Goal: Task Accomplishment & Management: Use online tool/utility

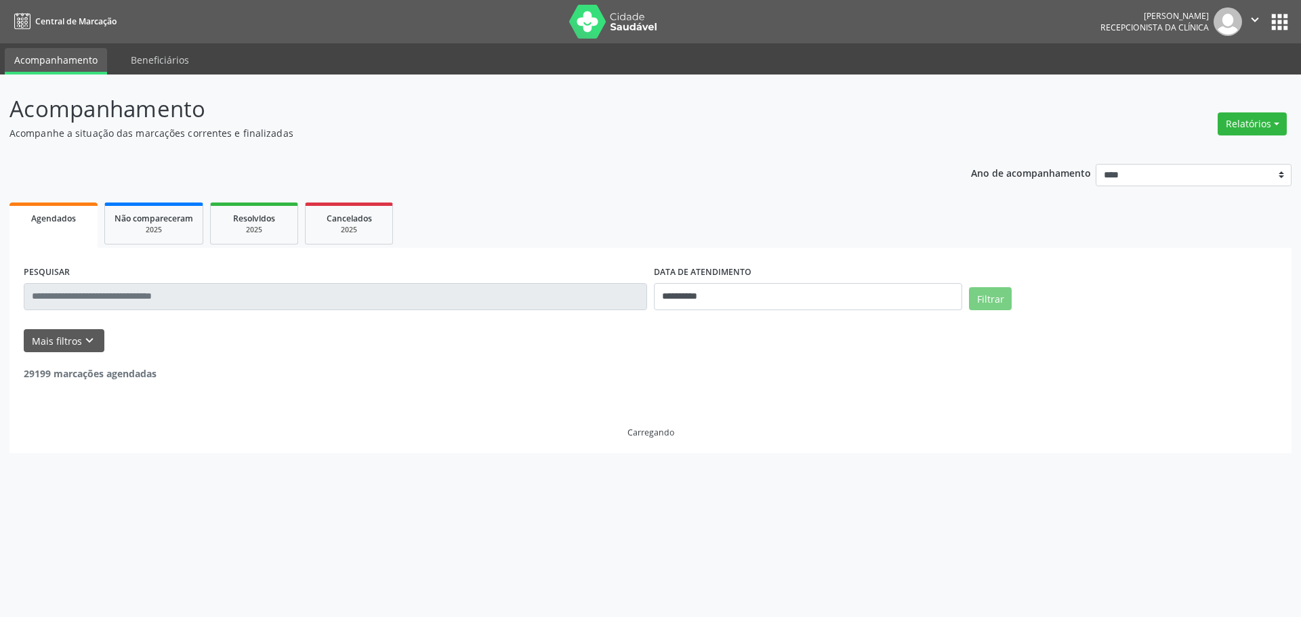
click at [1243, 123] on button "Relatórios" at bounding box center [1252, 123] width 69 height 23
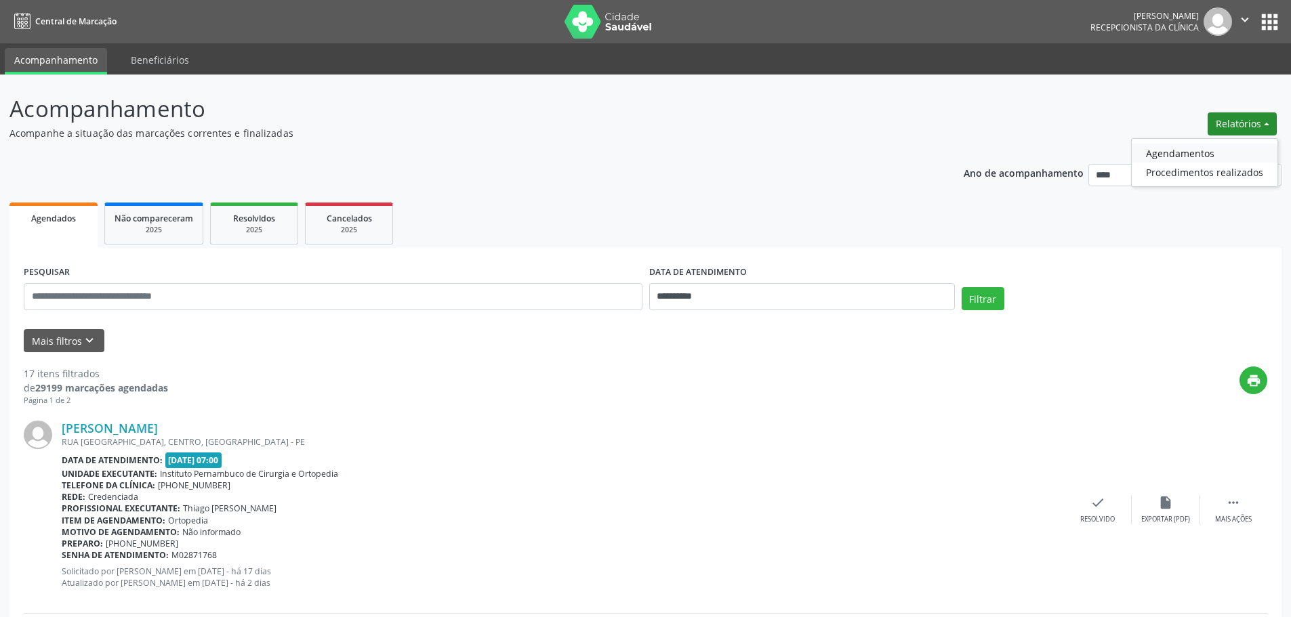
click at [1176, 155] on link "Agendamentos" at bounding box center [1205, 153] width 146 height 19
select select "*"
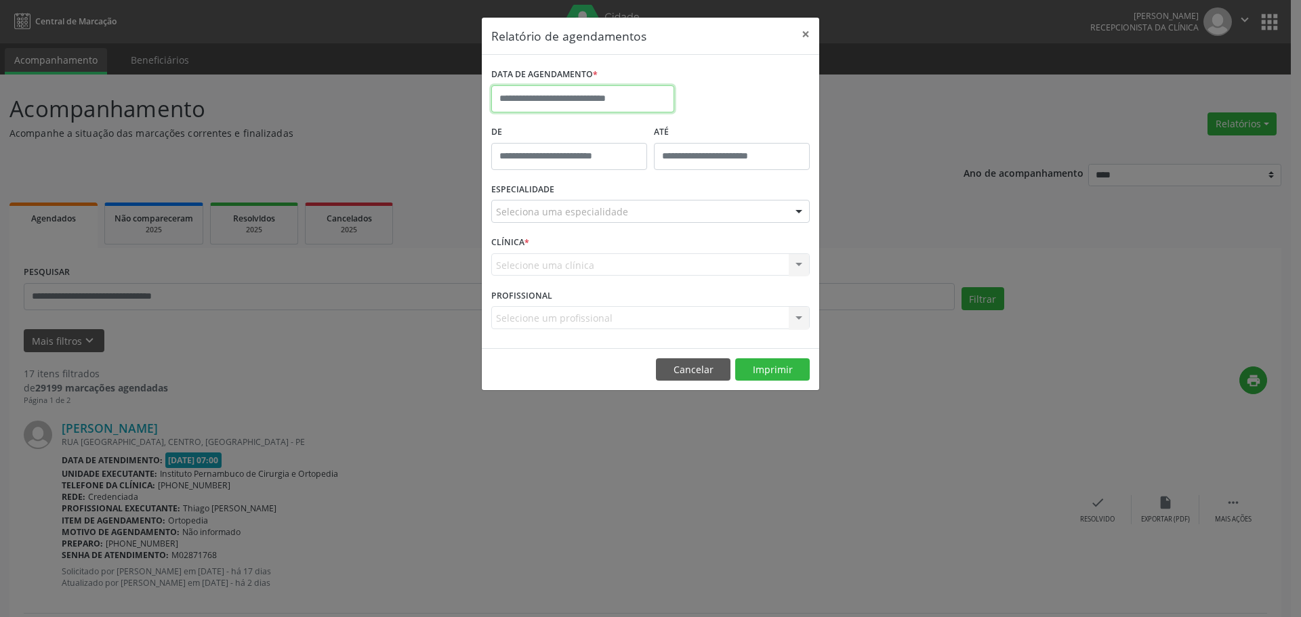
click at [634, 96] on input "text" at bounding box center [582, 98] width 183 height 27
click at [652, 282] on span "29" at bounding box center [655, 278] width 26 height 26
type input "**********"
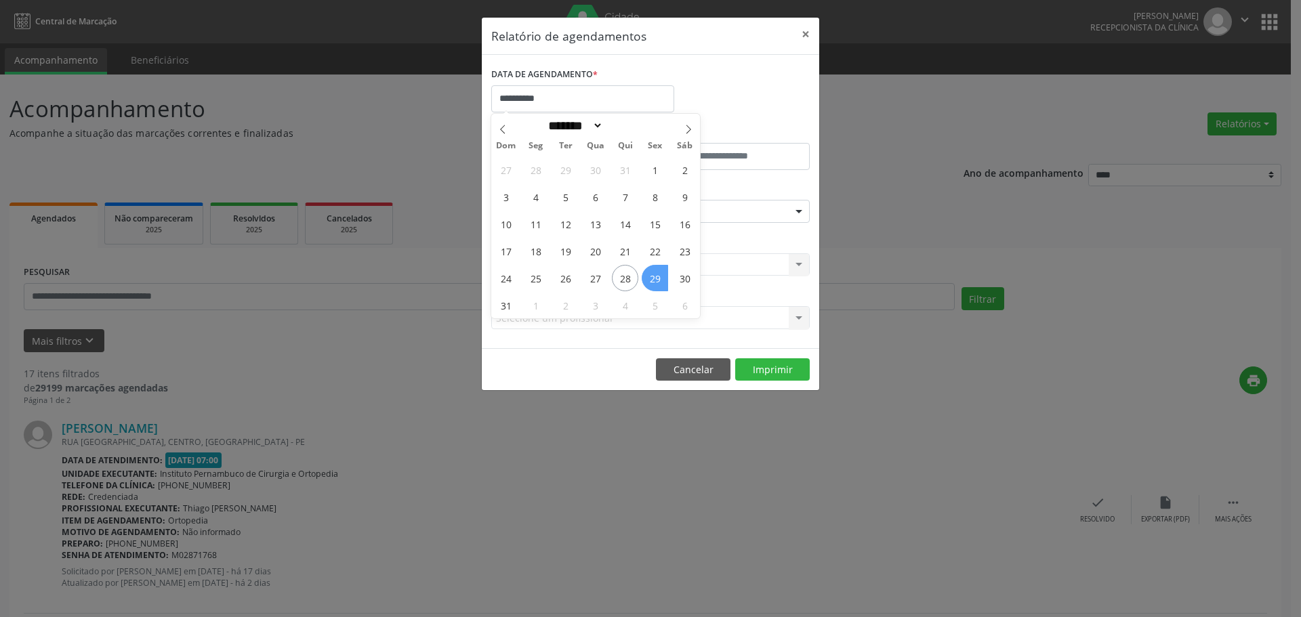
click at [652, 282] on span "29" at bounding box center [655, 278] width 26 height 26
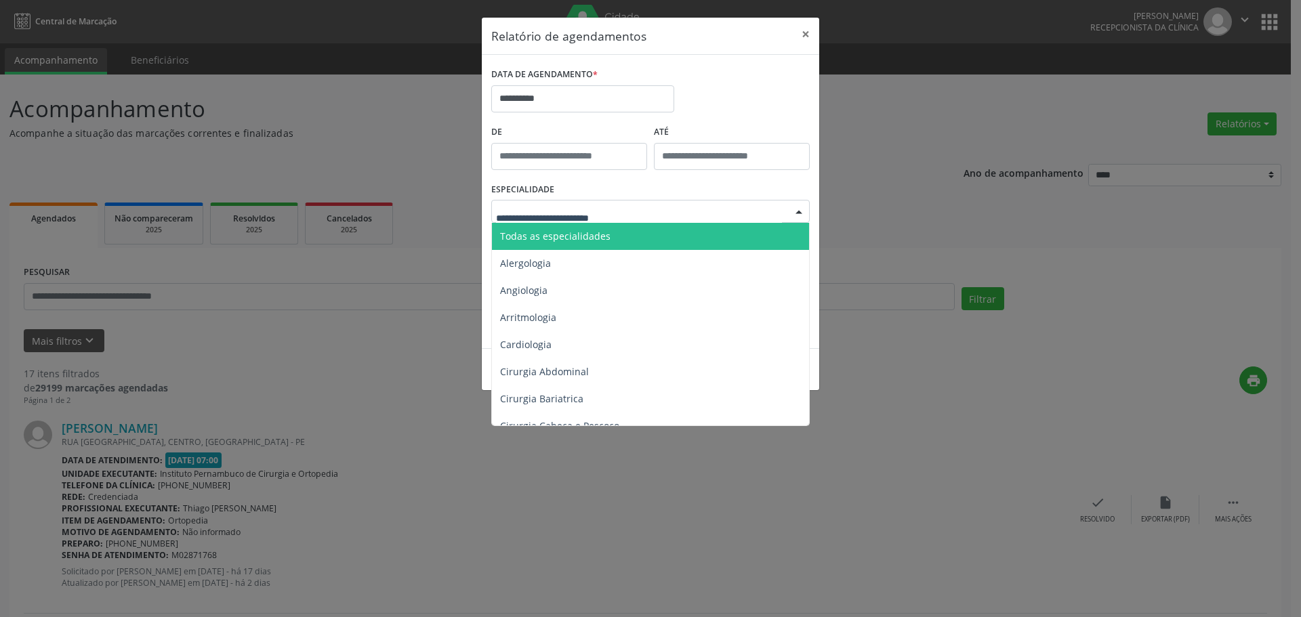
click at [632, 203] on div at bounding box center [650, 211] width 318 height 23
click at [604, 226] on span "Todas as especialidades" at bounding box center [651, 236] width 319 height 27
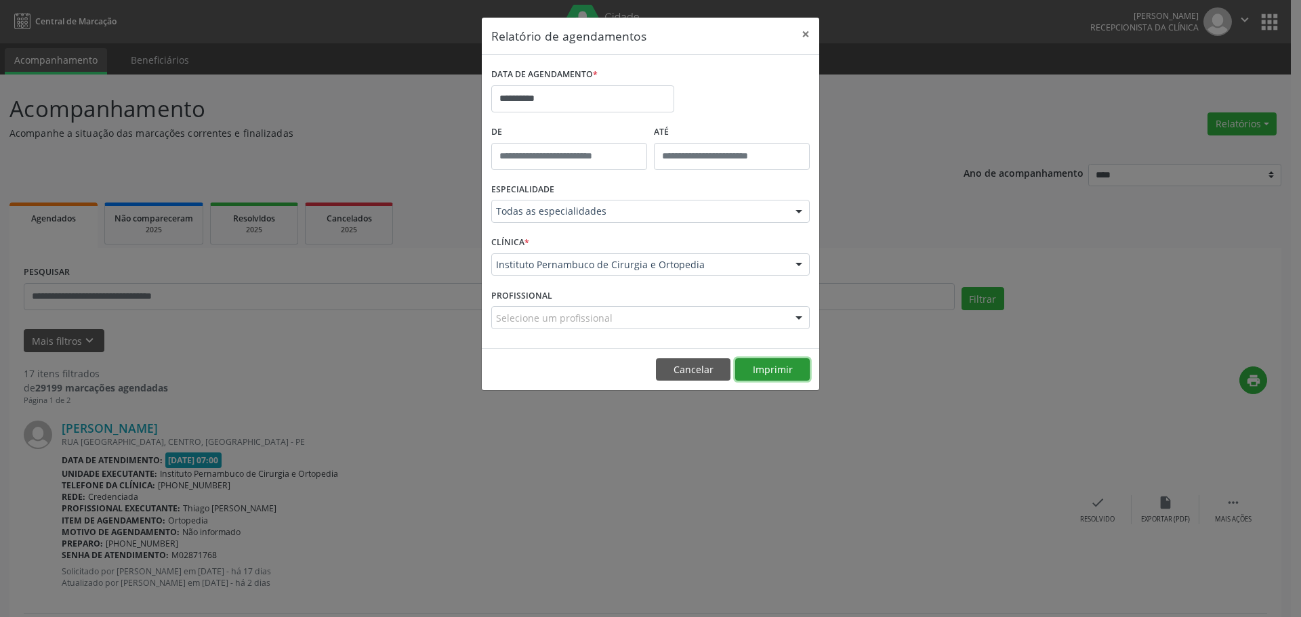
click at [788, 372] on button "Imprimir" at bounding box center [772, 369] width 75 height 23
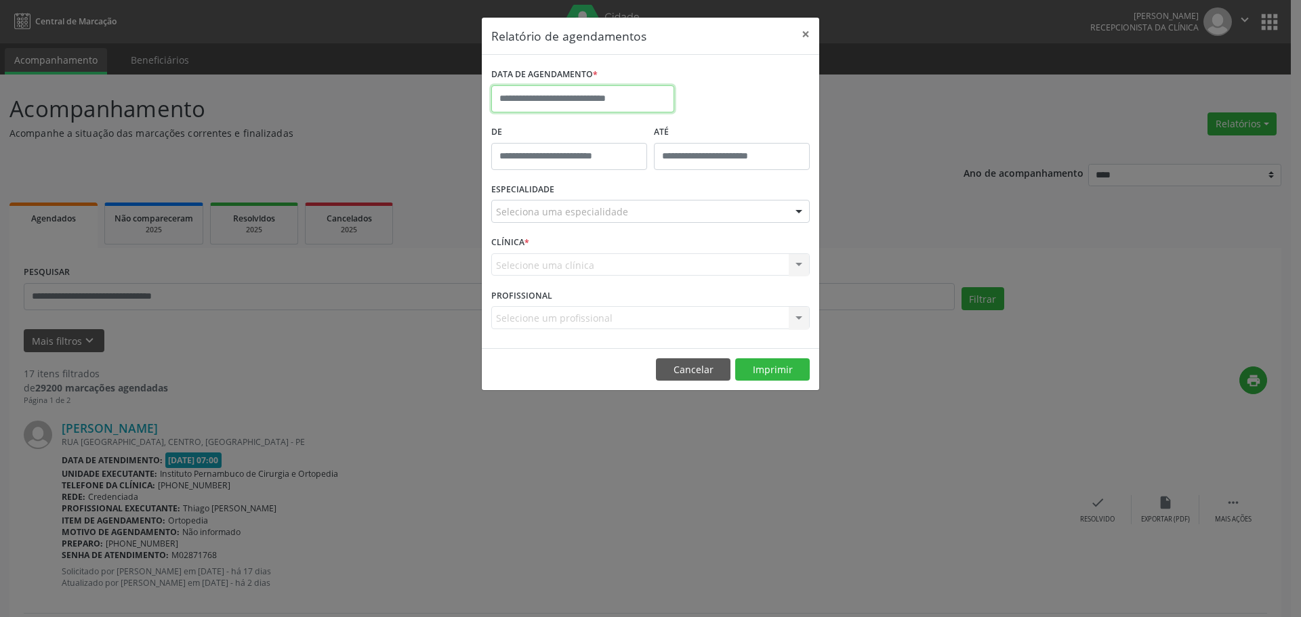
click at [619, 95] on input "text" at bounding box center [582, 98] width 183 height 27
click at [694, 132] on span at bounding box center [688, 125] width 23 height 23
select select "*"
click at [598, 230] on span "17" at bounding box center [595, 224] width 26 height 26
type input "**********"
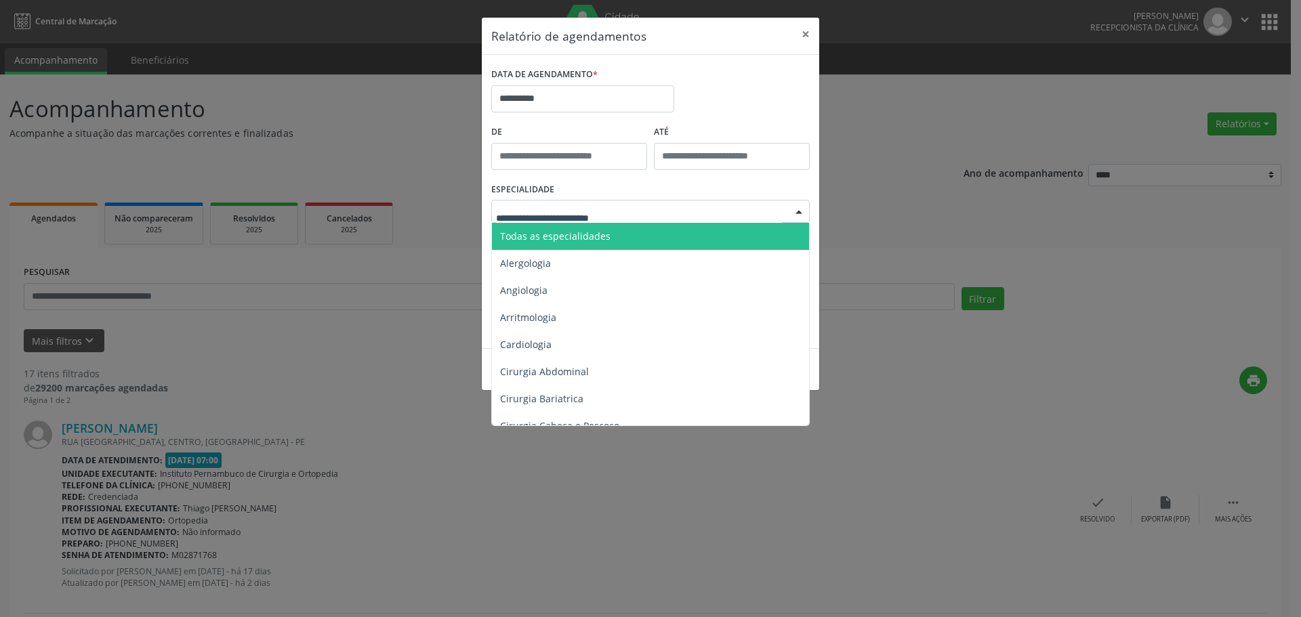
click at [604, 225] on span "Todas as especialidades" at bounding box center [651, 236] width 319 height 27
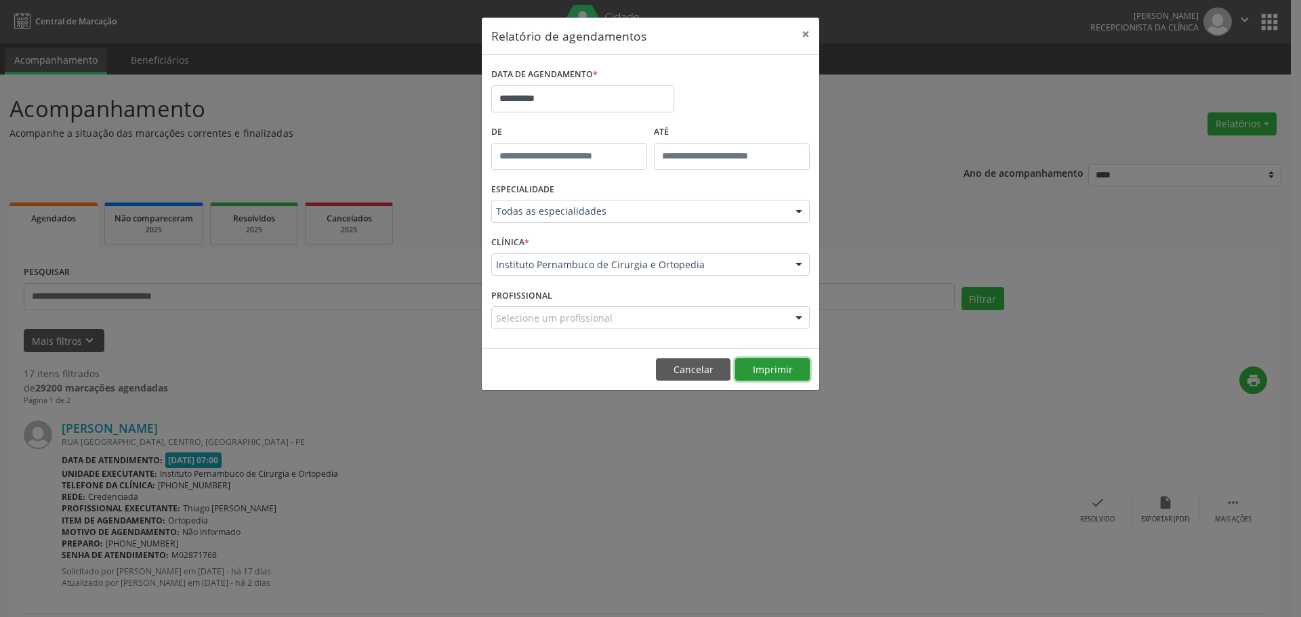
click at [749, 373] on button "Imprimir" at bounding box center [772, 369] width 75 height 23
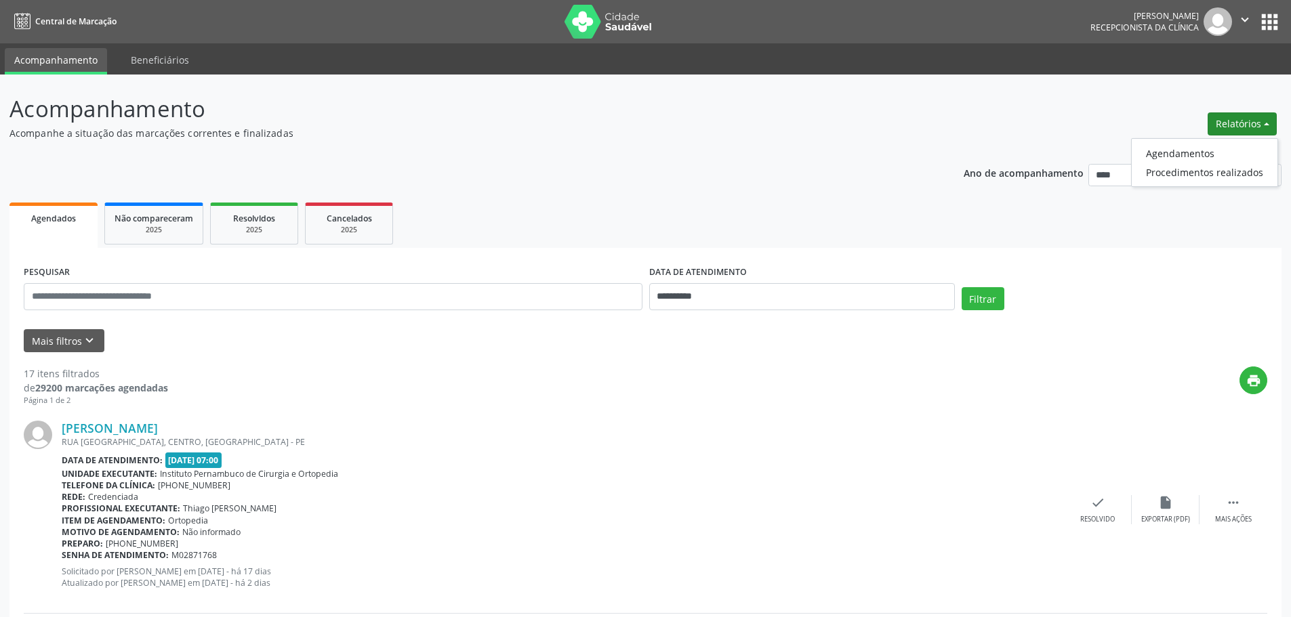
click at [1244, 130] on button "Relatórios" at bounding box center [1241, 123] width 69 height 23
click at [1211, 136] on div "Relatórios Agendamentos Procedimentos realizados" at bounding box center [1242, 124] width 79 height 33
click at [1245, 124] on button "Relatórios" at bounding box center [1241, 123] width 69 height 23
click at [1201, 150] on link "Agendamentos" at bounding box center [1205, 153] width 146 height 19
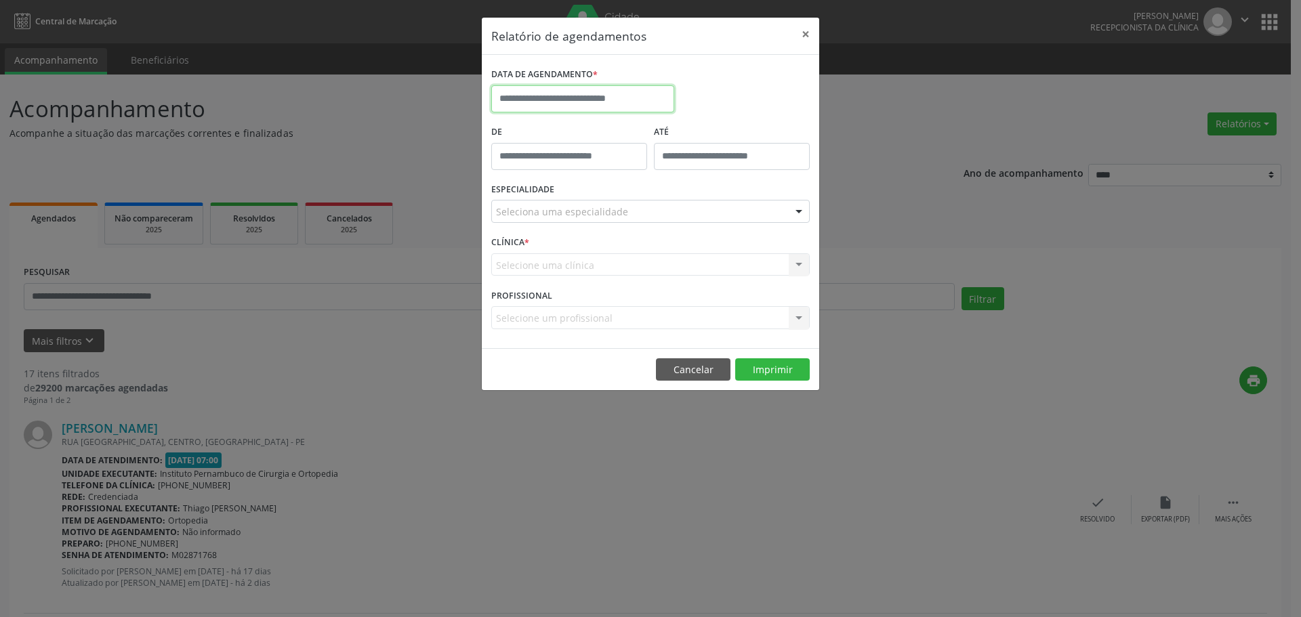
click at [583, 86] on input "text" at bounding box center [582, 98] width 183 height 27
click at [657, 282] on span "29" at bounding box center [655, 278] width 26 height 26
type input "**********"
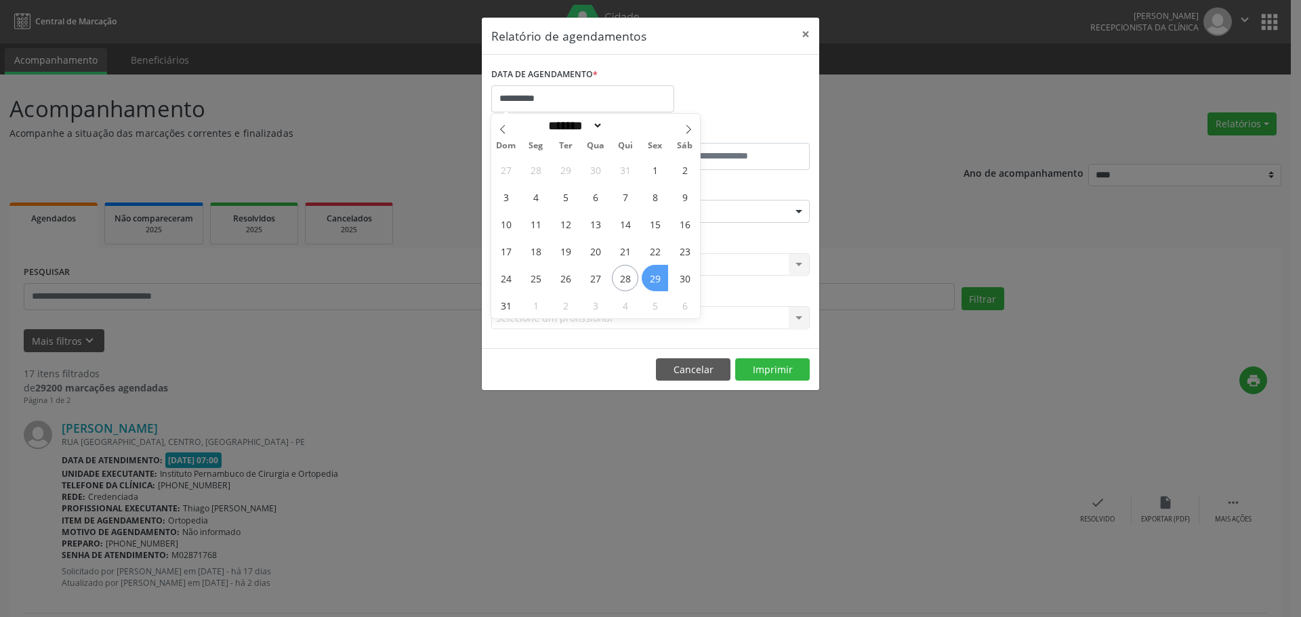
click at [657, 282] on span "29" at bounding box center [655, 278] width 26 height 26
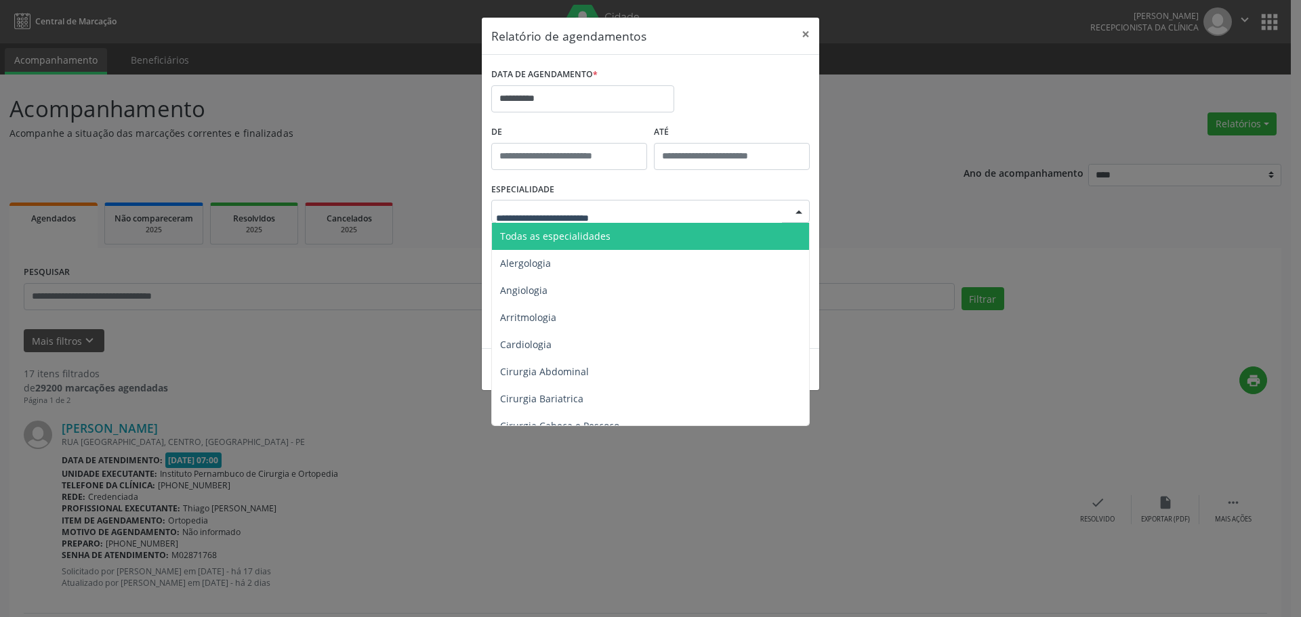
click at [604, 223] on span "Todas as especialidades" at bounding box center [651, 236] width 319 height 27
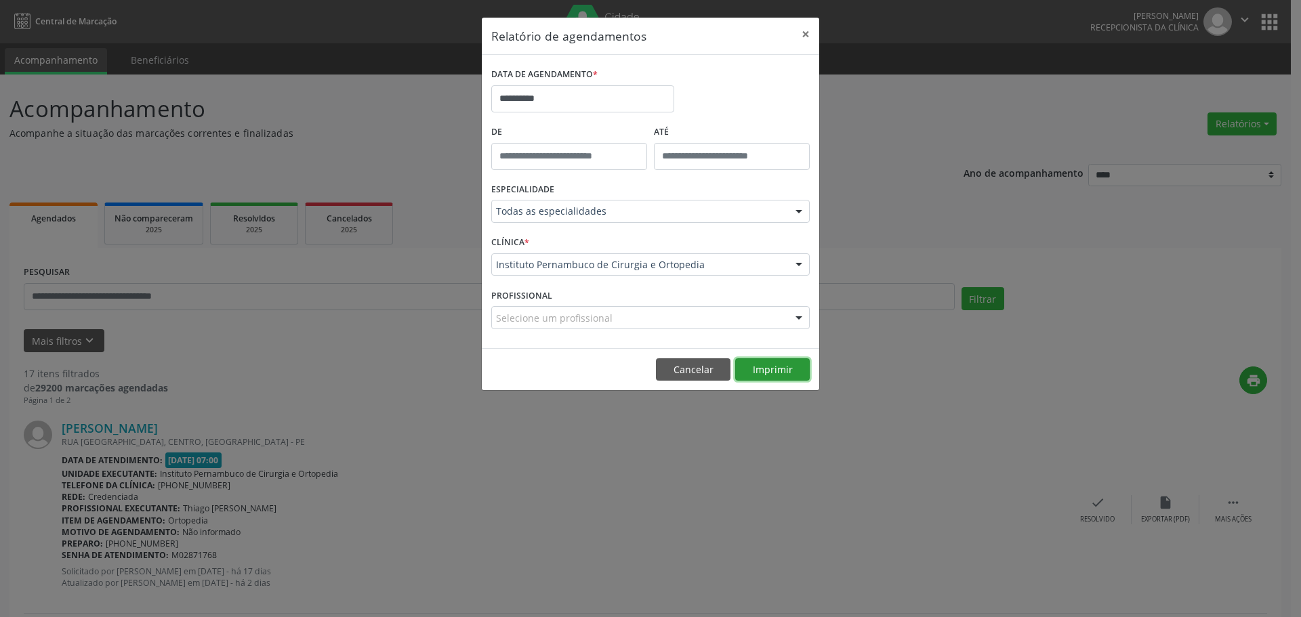
click at [768, 369] on button "Imprimir" at bounding box center [772, 369] width 75 height 23
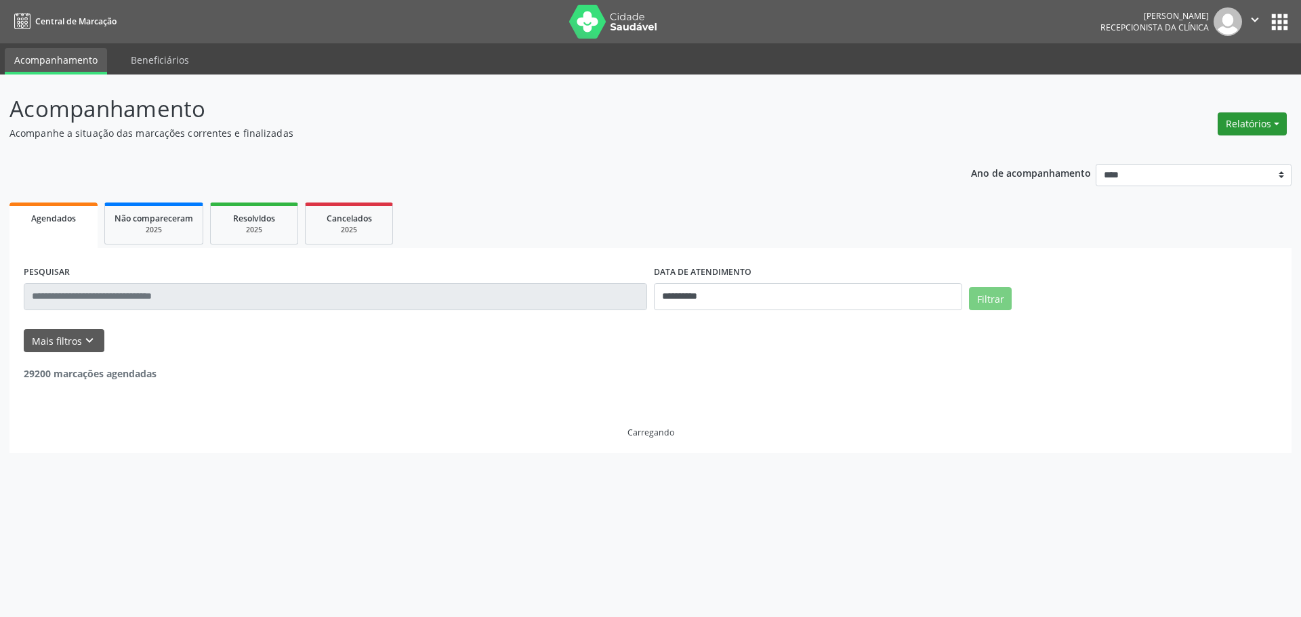
drag, startPoint x: 1269, startPoint y: 146, endPoint x: 1268, endPoint y: 134, distance: 11.5
click at [1269, 145] on div "**********" at bounding box center [650, 272] width 1282 height 361
click at [1268, 129] on button "Relatórios" at bounding box center [1252, 123] width 69 height 23
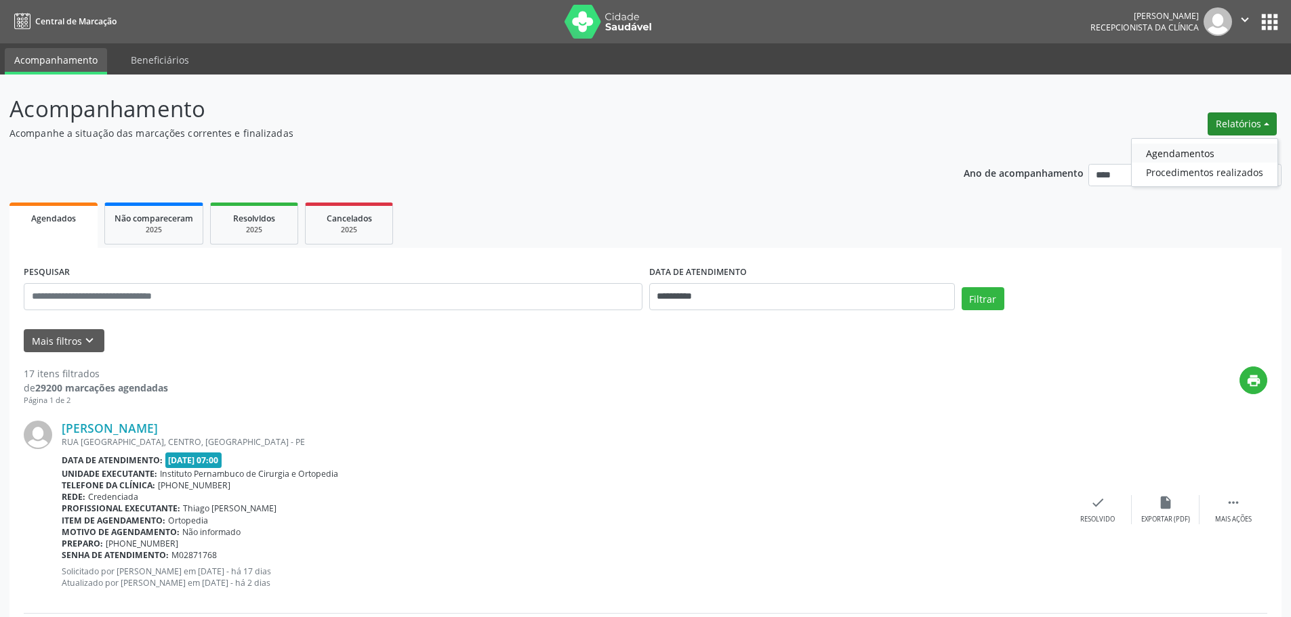
click at [1181, 157] on link "Agendamentos" at bounding box center [1205, 153] width 146 height 19
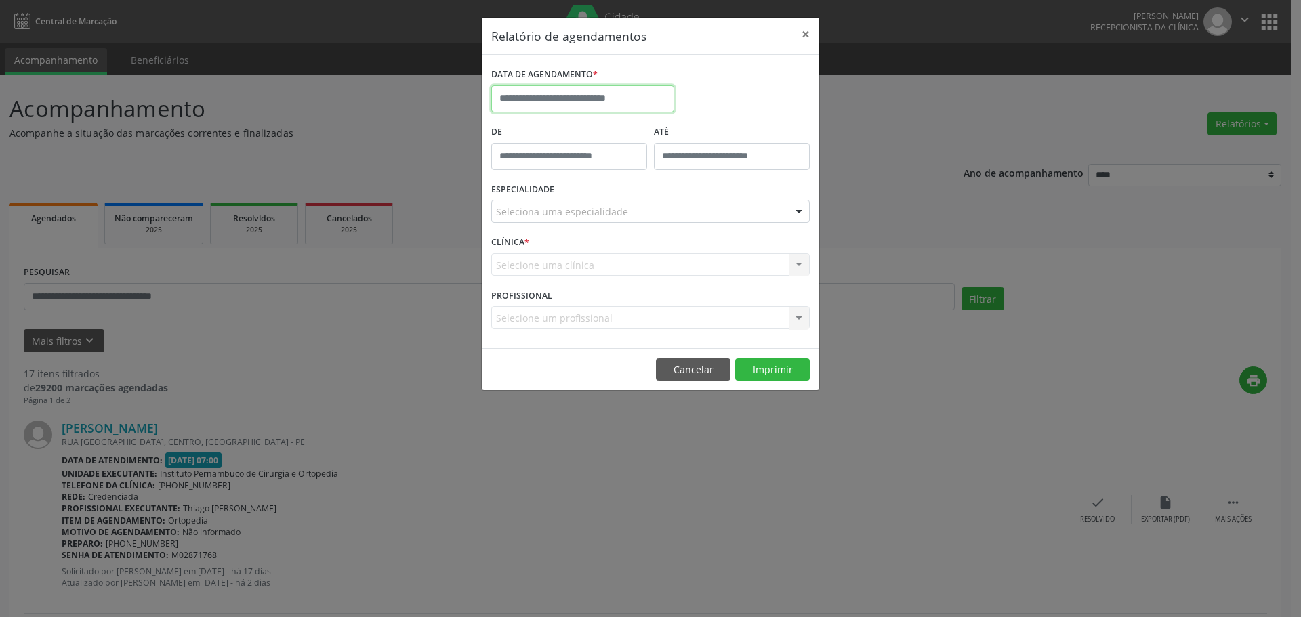
click at [636, 93] on input "text" at bounding box center [582, 98] width 183 height 27
click at [656, 284] on span "29" at bounding box center [655, 278] width 26 height 26
type input "**********"
click at [644, 209] on div "Seleciona uma especialidade" at bounding box center [650, 211] width 318 height 23
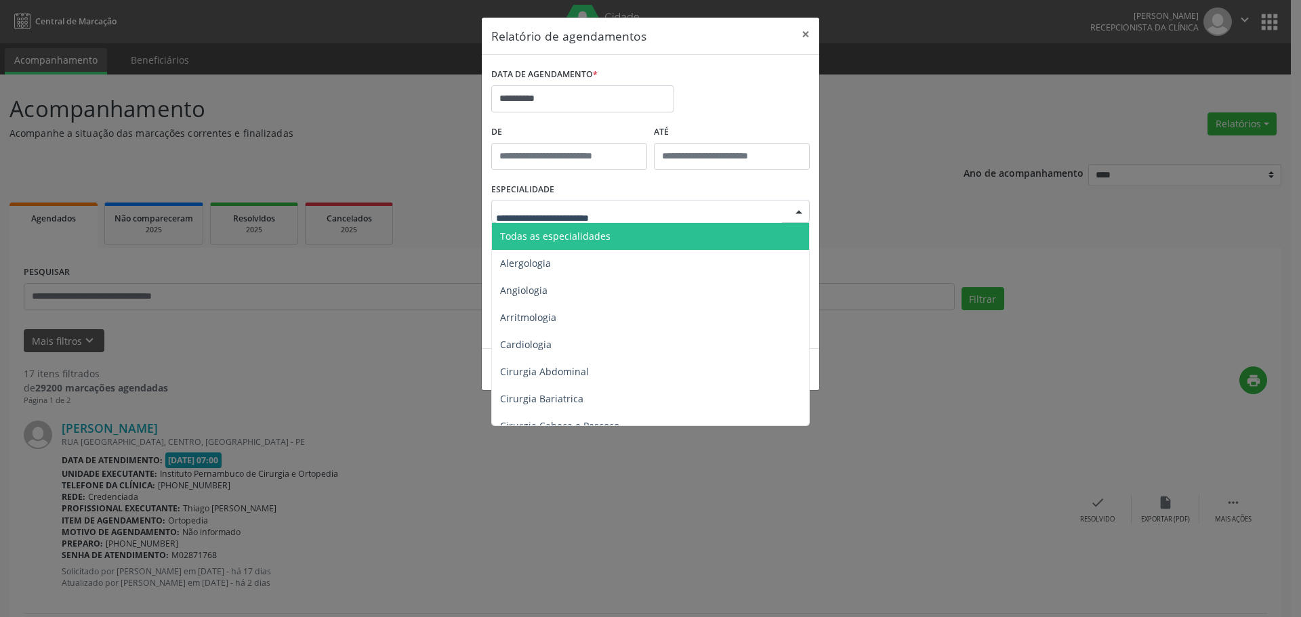
click at [614, 233] on span "Todas as especialidades" at bounding box center [651, 236] width 319 height 27
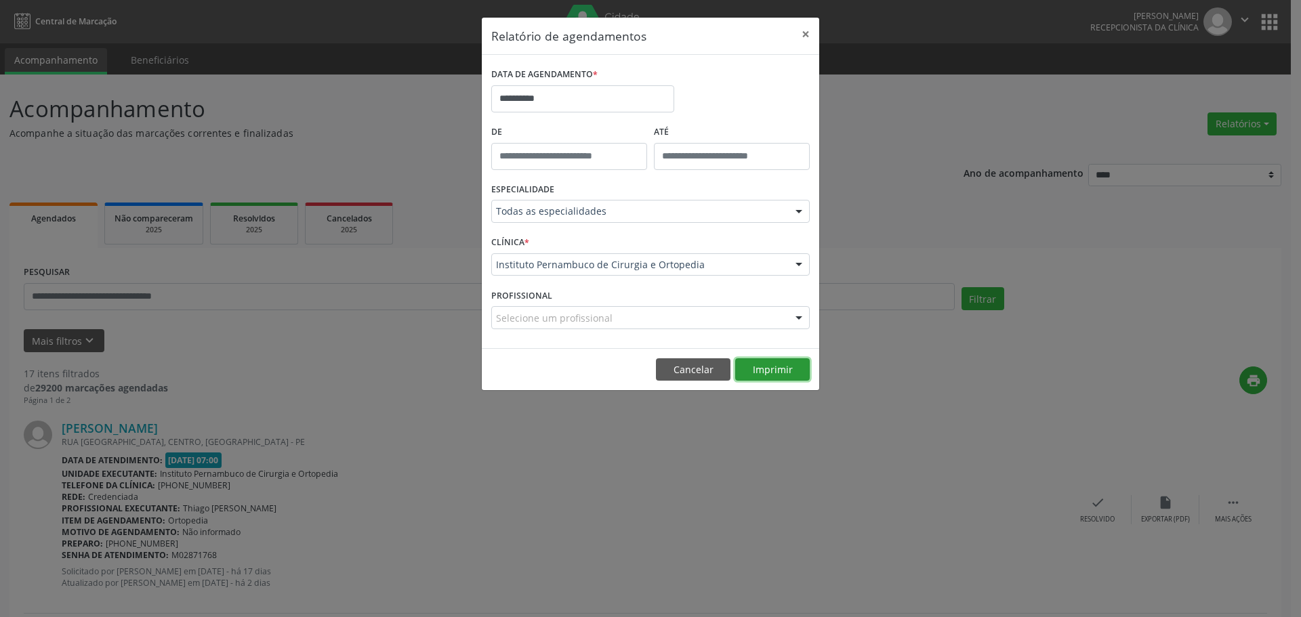
click at [764, 377] on button "Imprimir" at bounding box center [772, 369] width 75 height 23
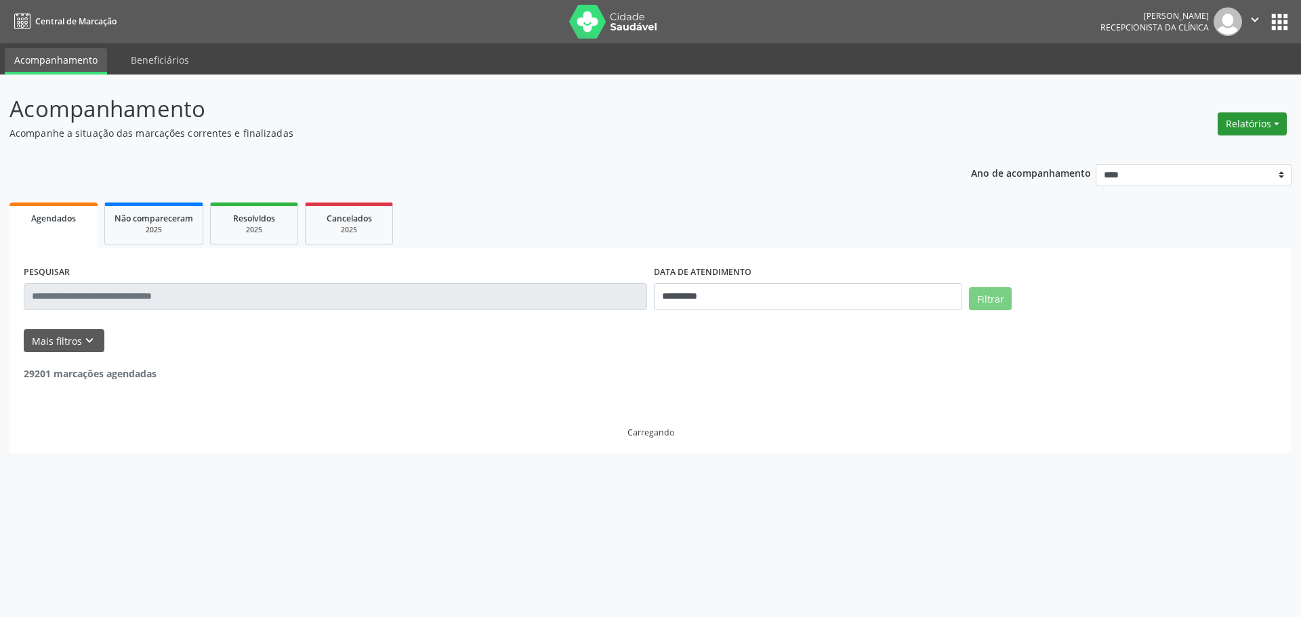
click at [1253, 131] on button "Relatórios" at bounding box center [1252, 123] width 69 height 23
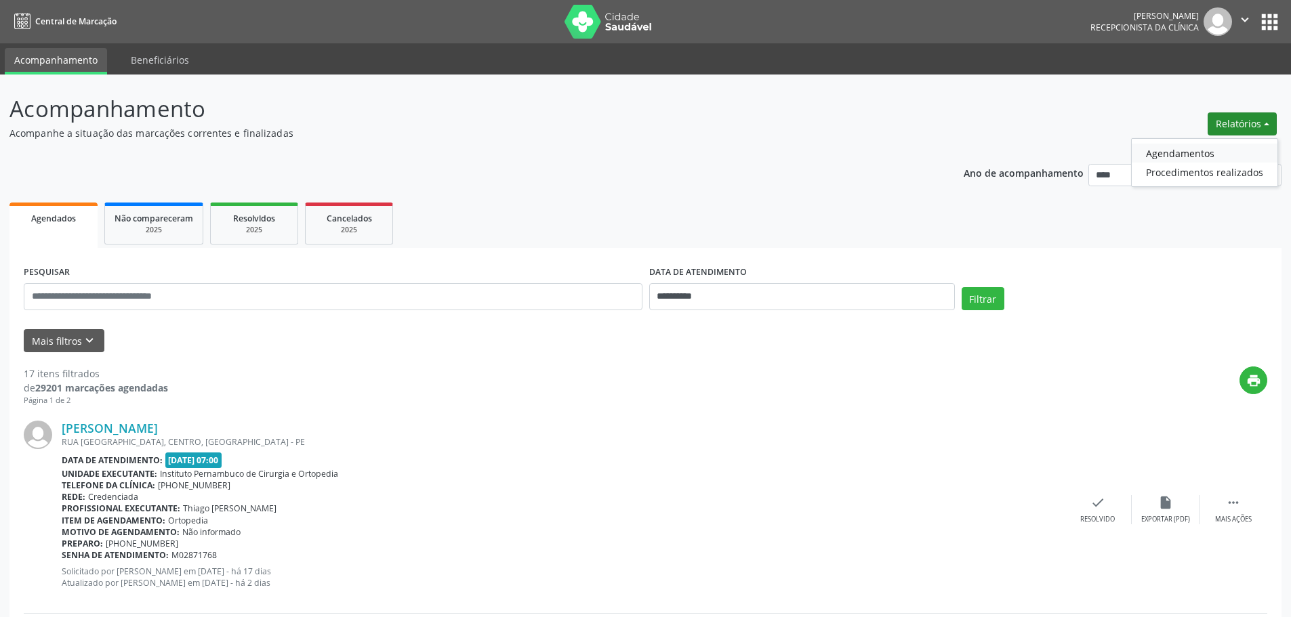
click at [1197, 148] on link "Agendamentos" at bounding box center [1205, 153] width 146 height 19
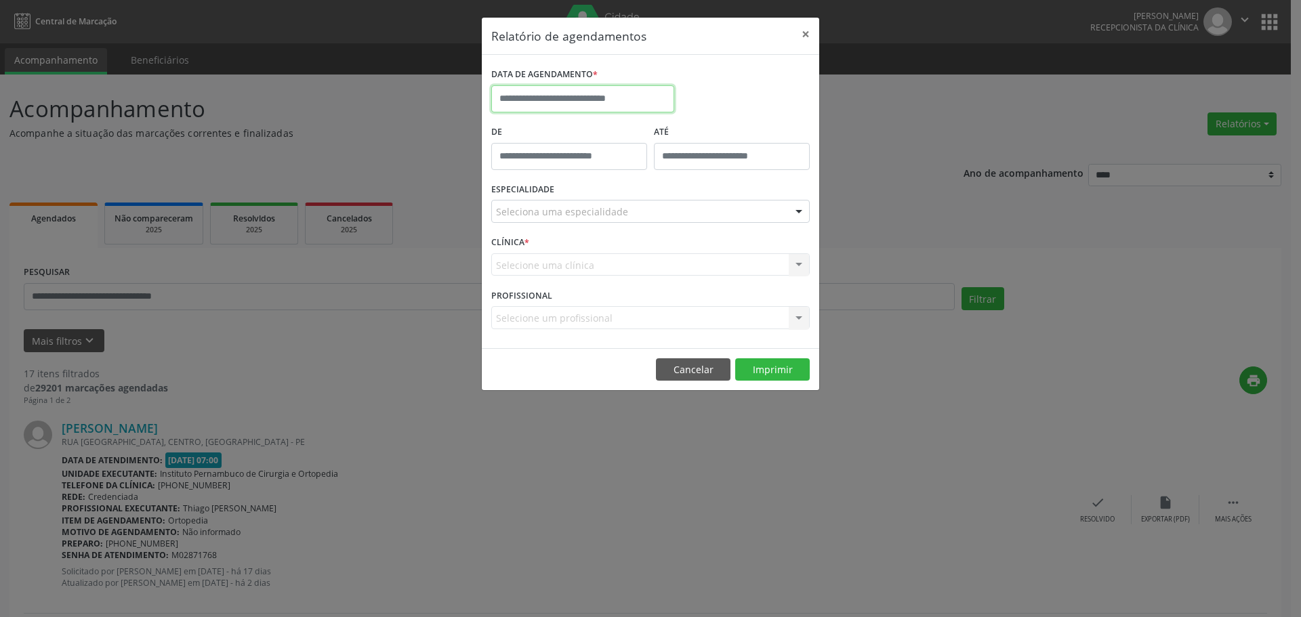
click at [653, 94] on input "text" at bounding box center [582, 98] width 183 height 27
click at [688, 127] on icon at bounding box center [688, 129] width 9 height 9
select select "*"
click at [655, 172] on span "3" at bounding box center [655, 170] width 26 height 26
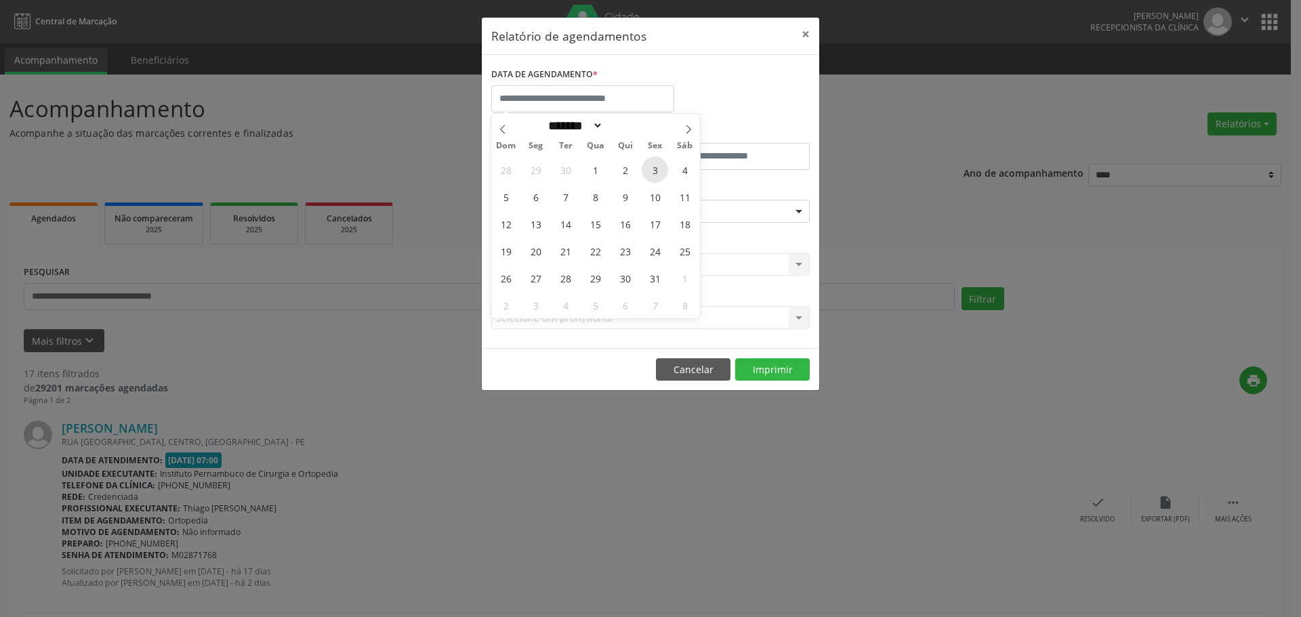
type input "**********"
click at [655, 172] on span "3" at bounding box center [655, 170] width 26 height 26
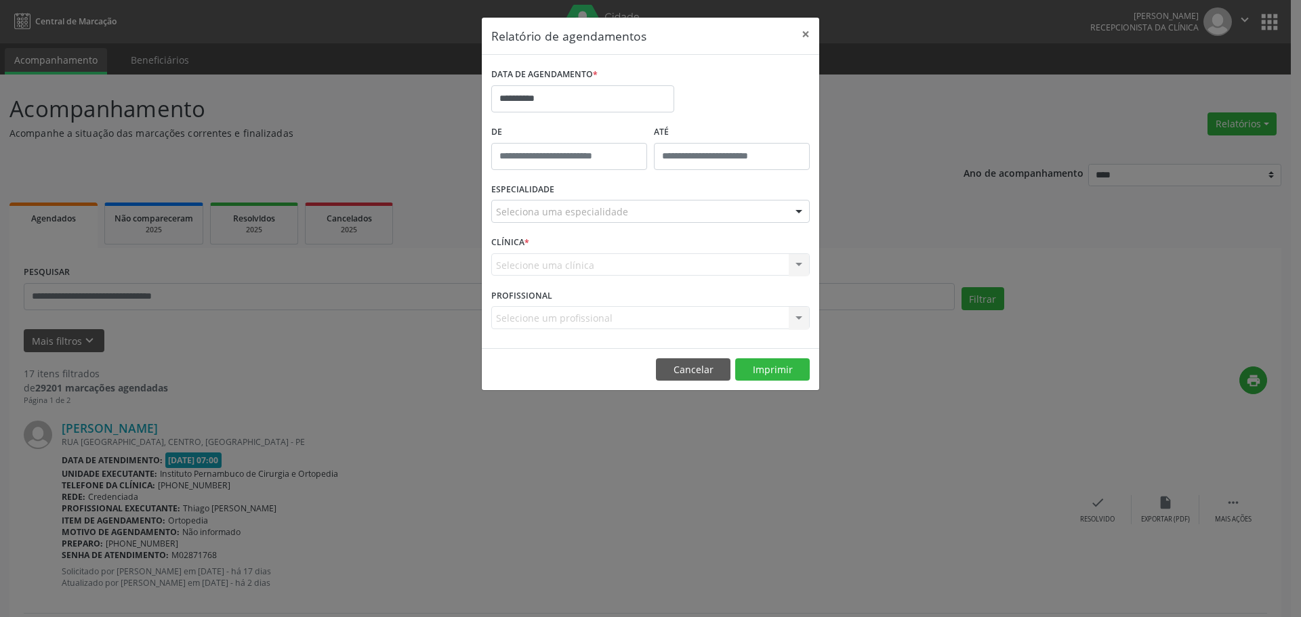
click at [636, 207] on div "Seleciona uma especialidade" at bounding box center [650, 211] width 318 height 23
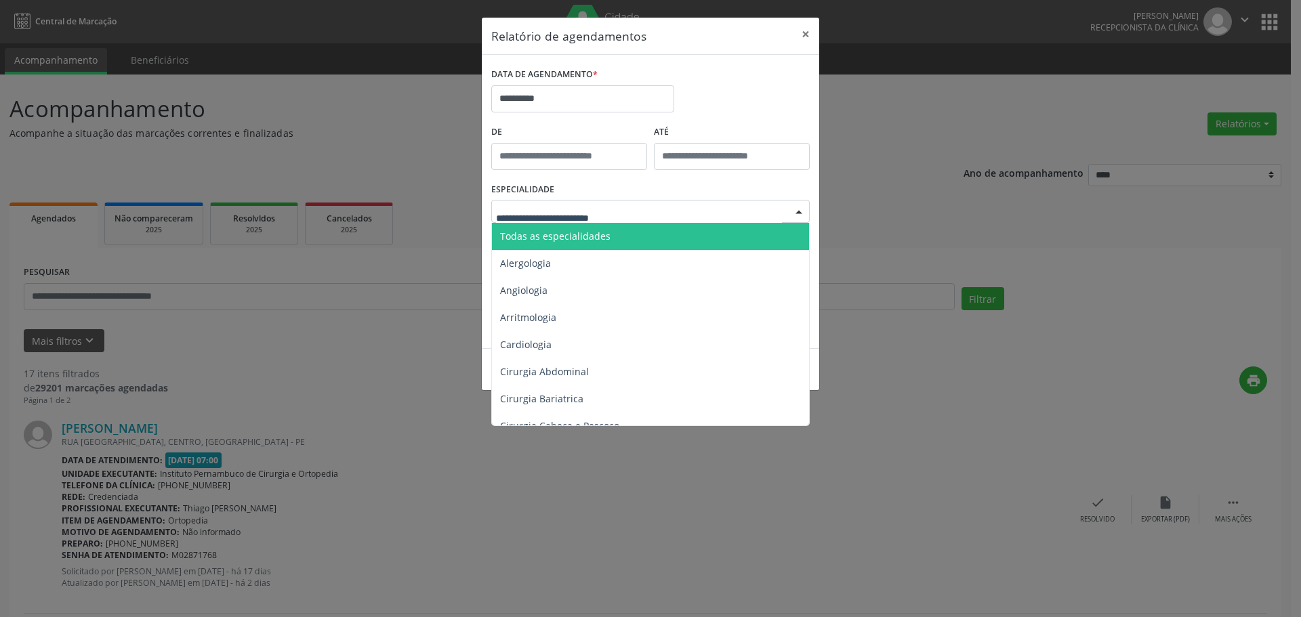
click at [615, 231] on span "Todas as especialidades" at bounding box center [651, 236] width 319 height 27
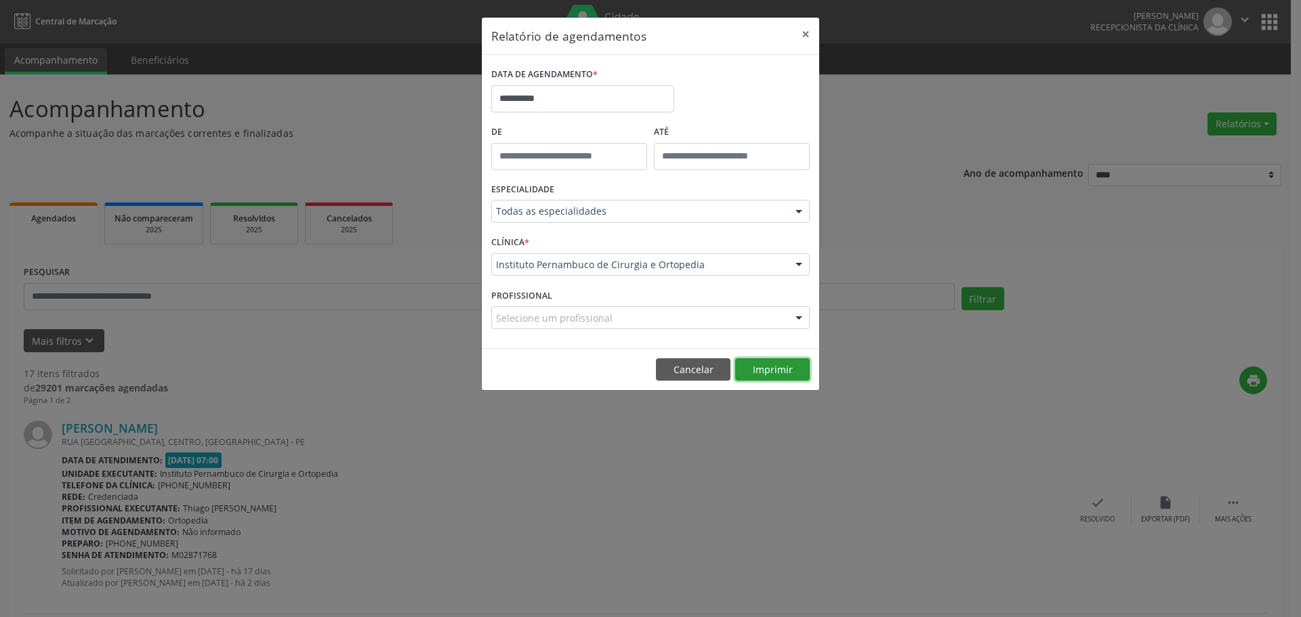
click at [766, 358] on button "Imprimir" at bounding box center [772, 369] width 75 height 23
